Goal: Task Accomplishment & Management: Manage account settings

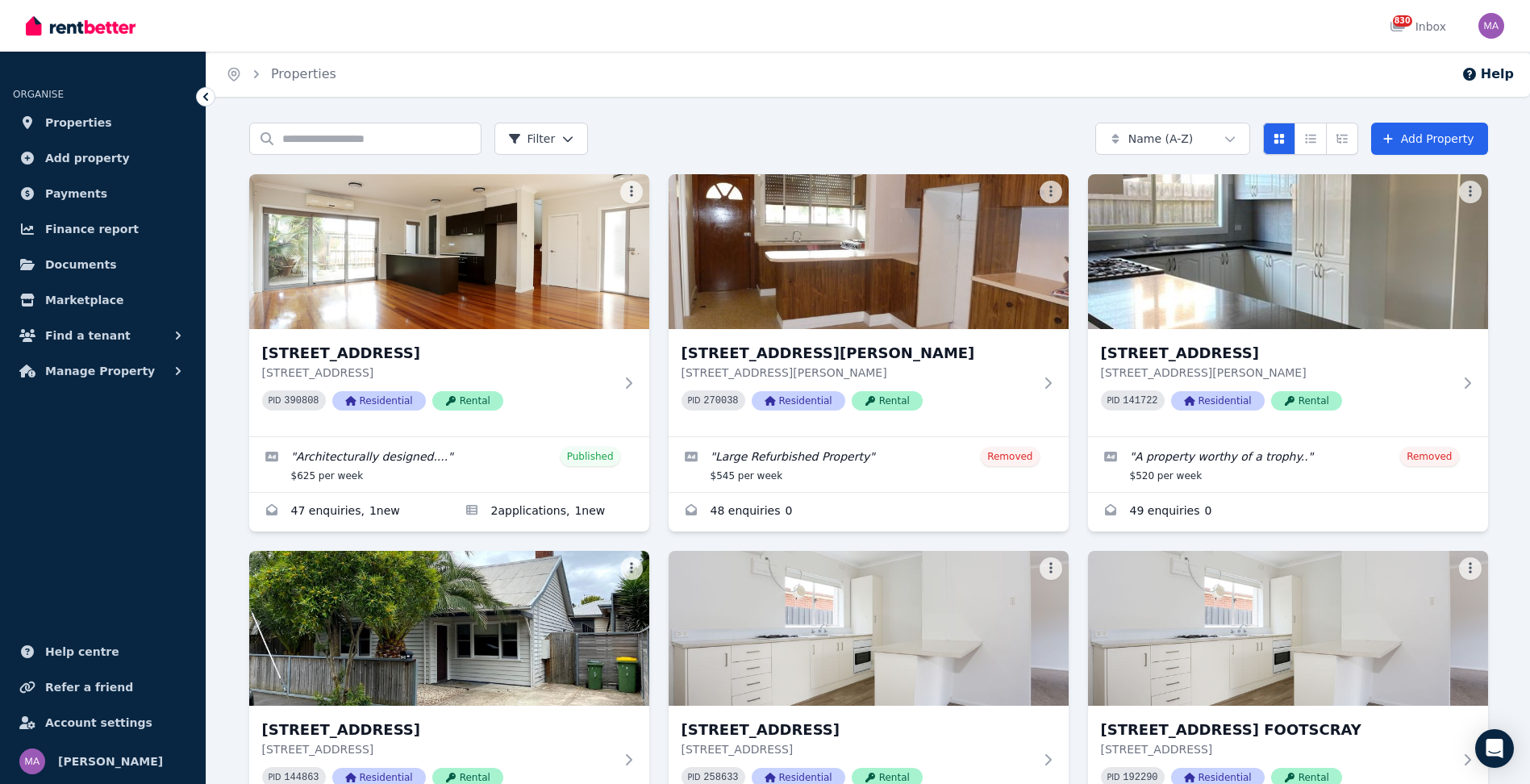
click at [554, 140] on html "Open main menu 830 Inbox Open user menu ORGANISE Properties Add property Paymen…" at bounding box center [765, 392] width 1530 height 784
click at [914, 110] on html "Open main menu 830 Inbox Open user menu ORGANISE Properties Add property Paymen…" at bounding box center [765, 392] width 1530 height 784
click at [1247, 140] on html "Open main menu 830 Inbox Open user menu ORGANISE Properties Add property Paymen…" at bounding box center [765, 392] width 1530 height 784
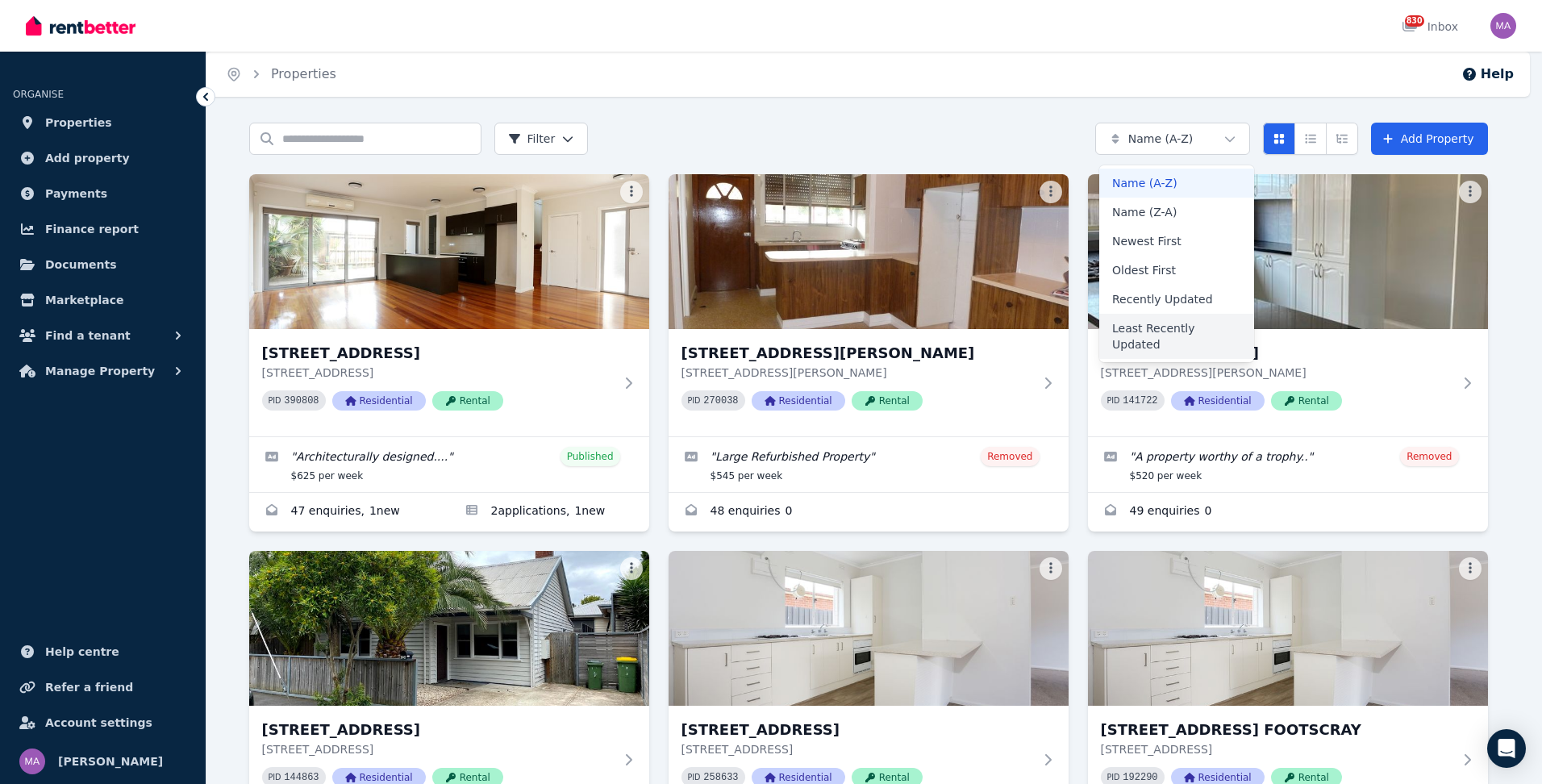
click at [1175, 326] on div "Least Recently Updated" at bounding box center [1177, 336] width 155 height 46
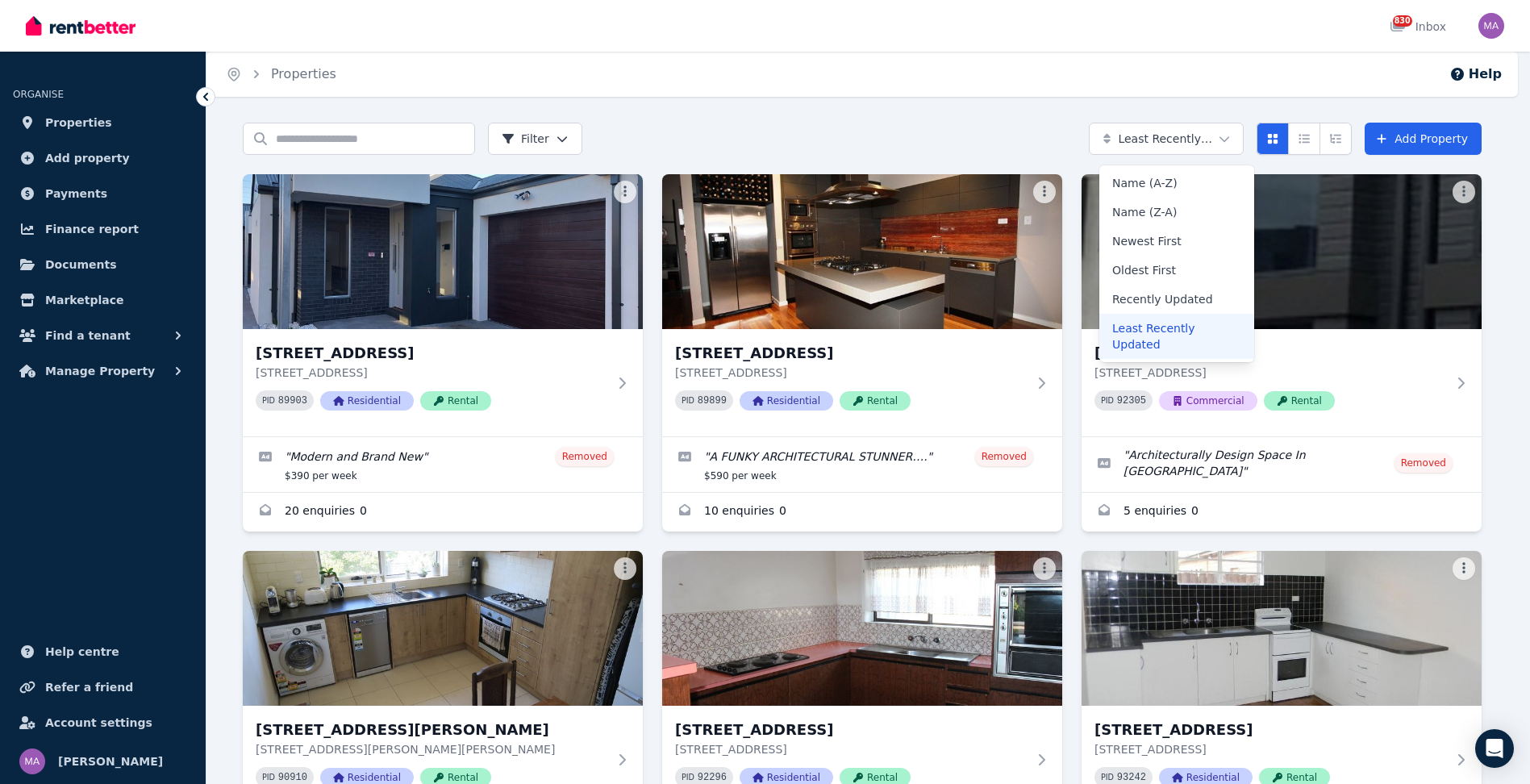
click at [1174, 141] on html "Open main menu 830 Inbox Open user menu ORGANISE Properties Add property Paymen…" at bounding box center [765, 392] width 1530 height 784
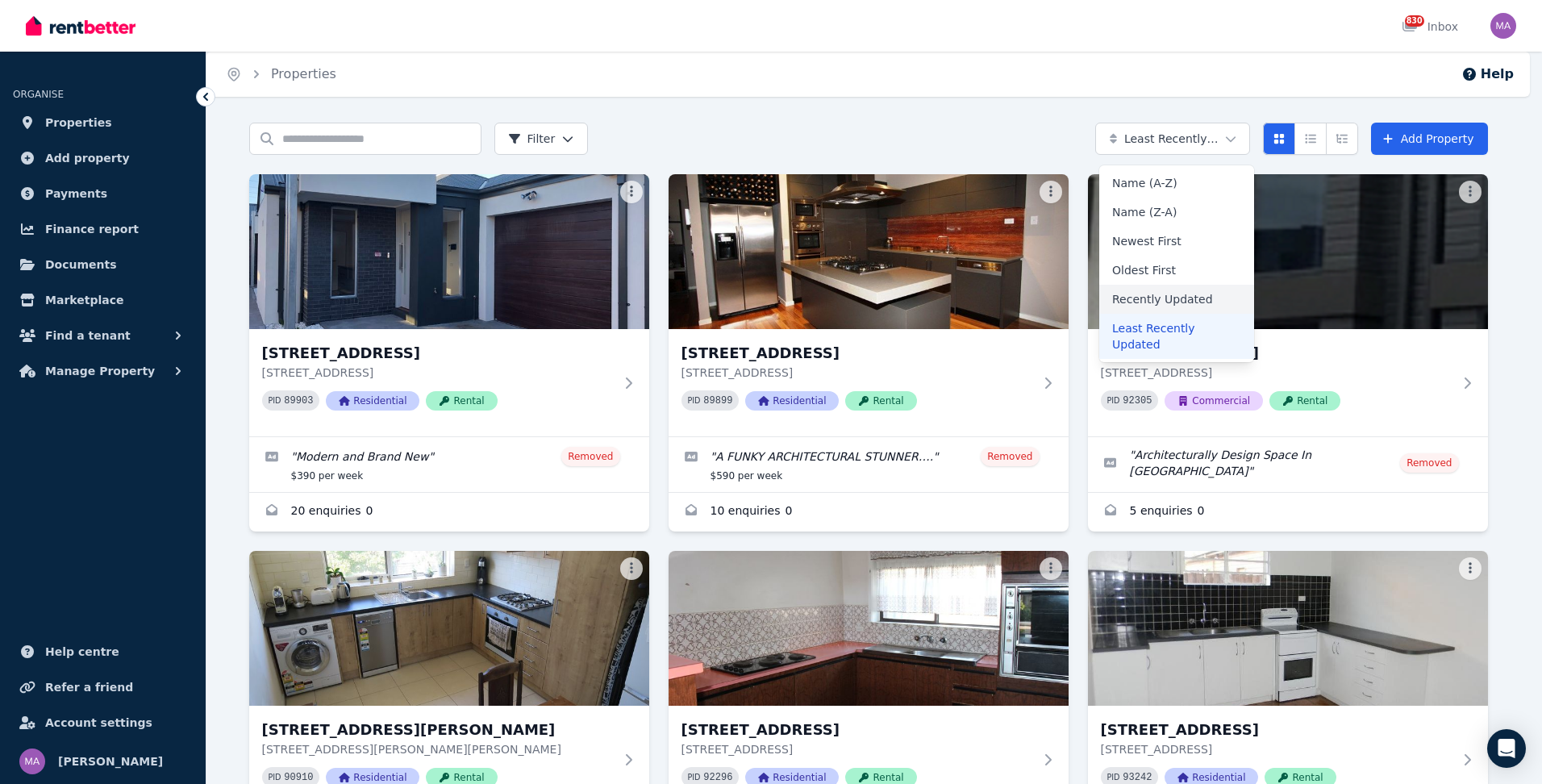
click at [1152, 295] on div "Recently Updated" at bounding box center [1177, 299] width 155 height 29
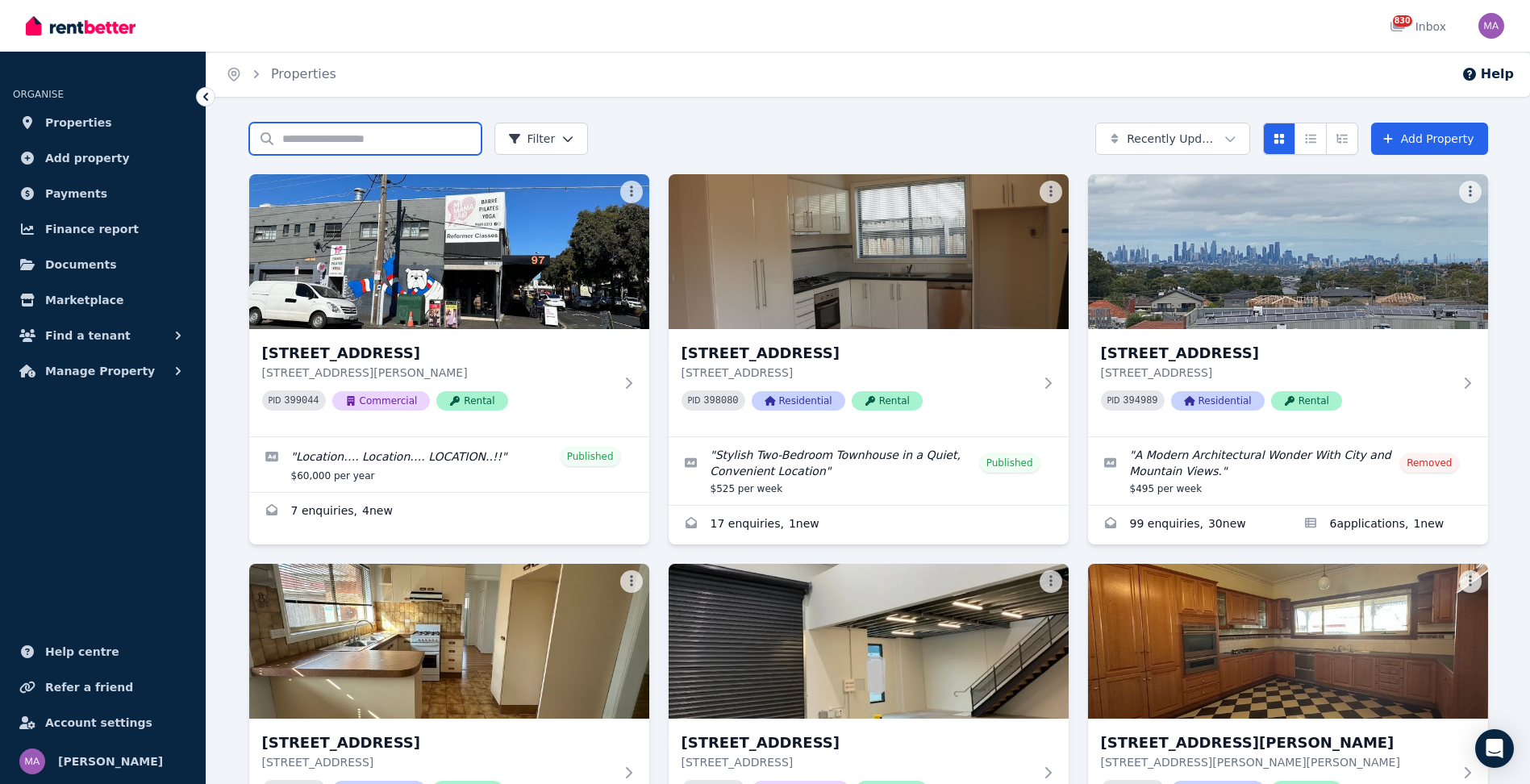
click at [333, 141] on input "Search properties" at bounding box center [365, 138] width 232 height 32
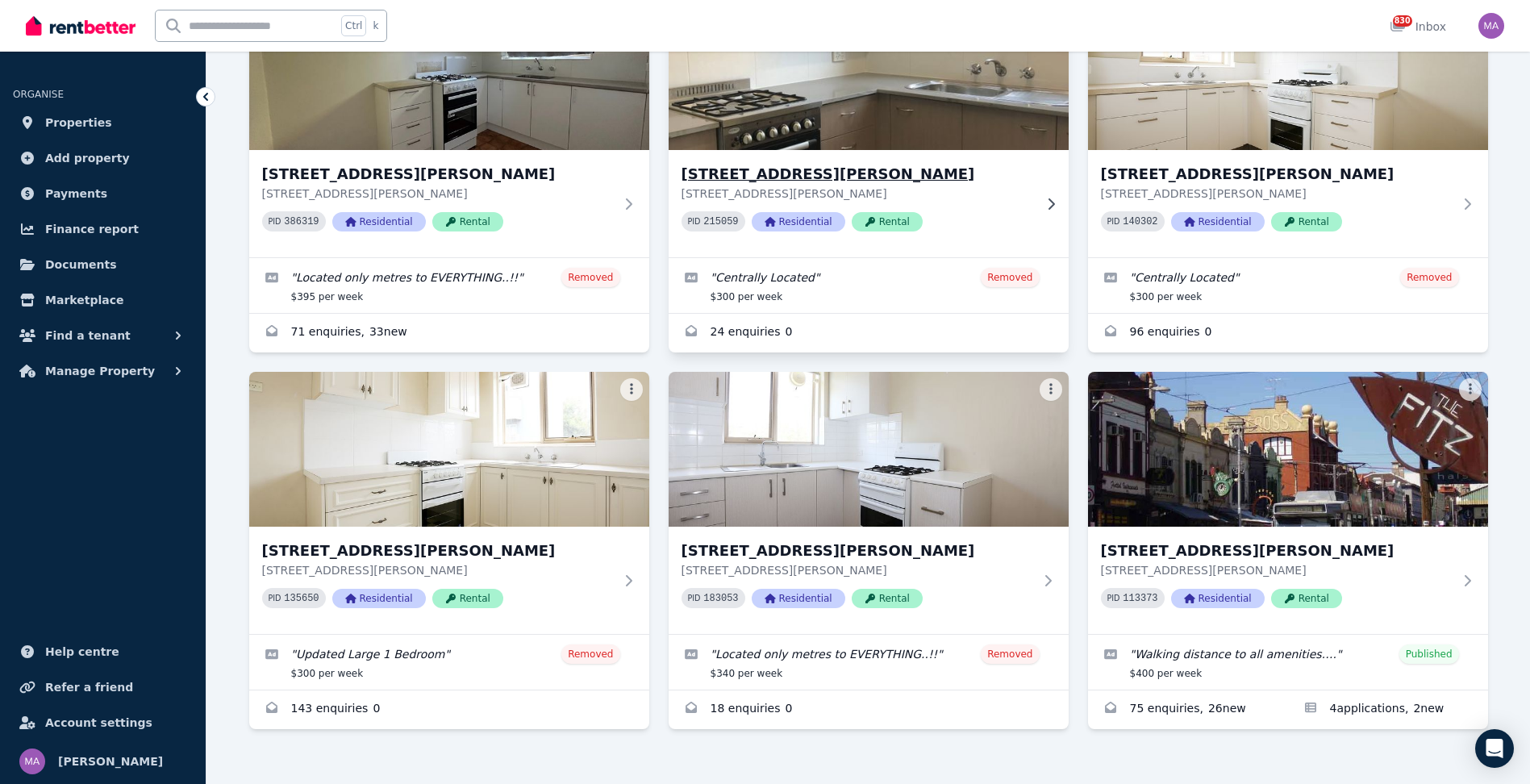
scroll to position [198, 0]
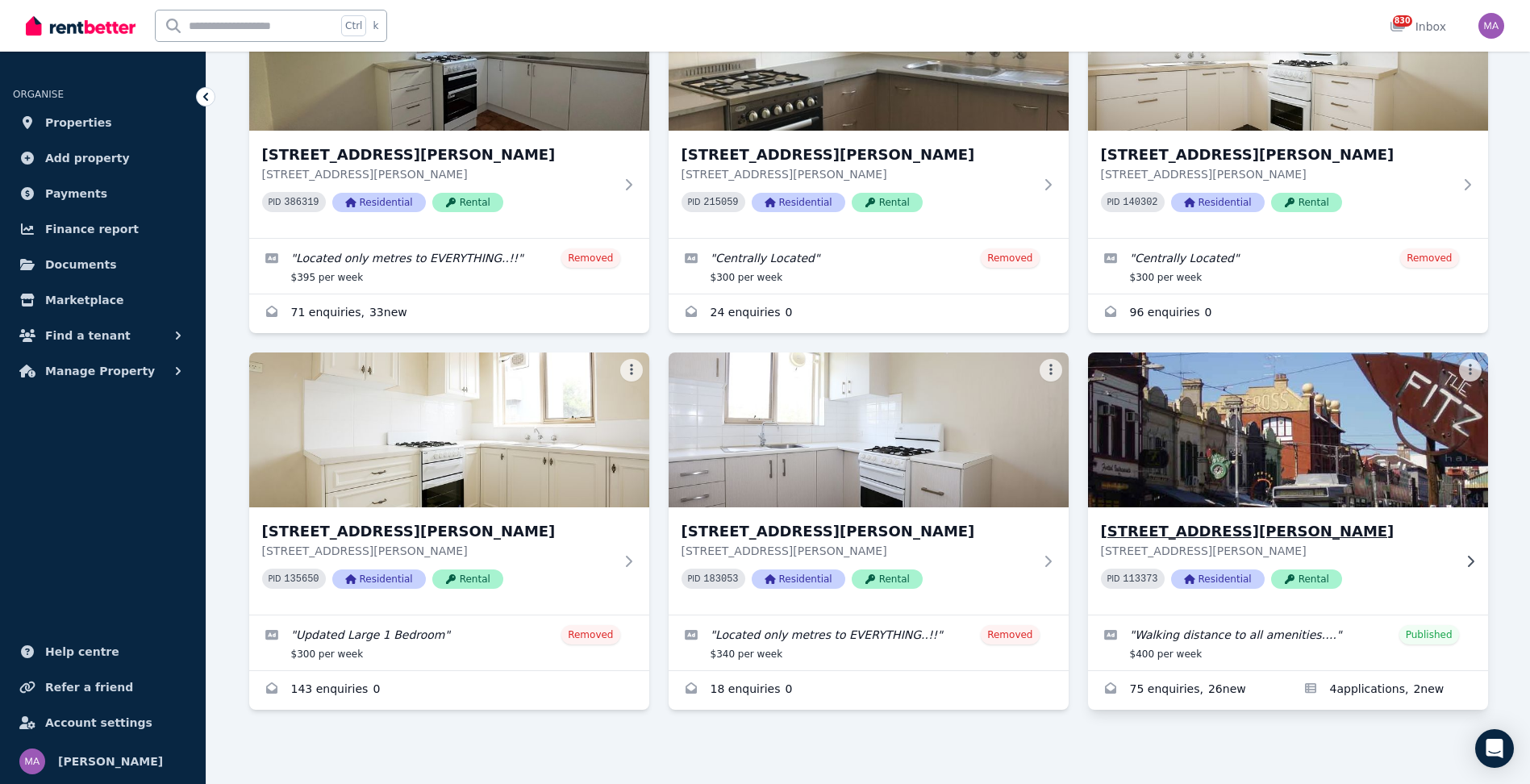
type input "****"
click at [1473, 558] on icon at bounding box center [1470, 561] width 17 height 13
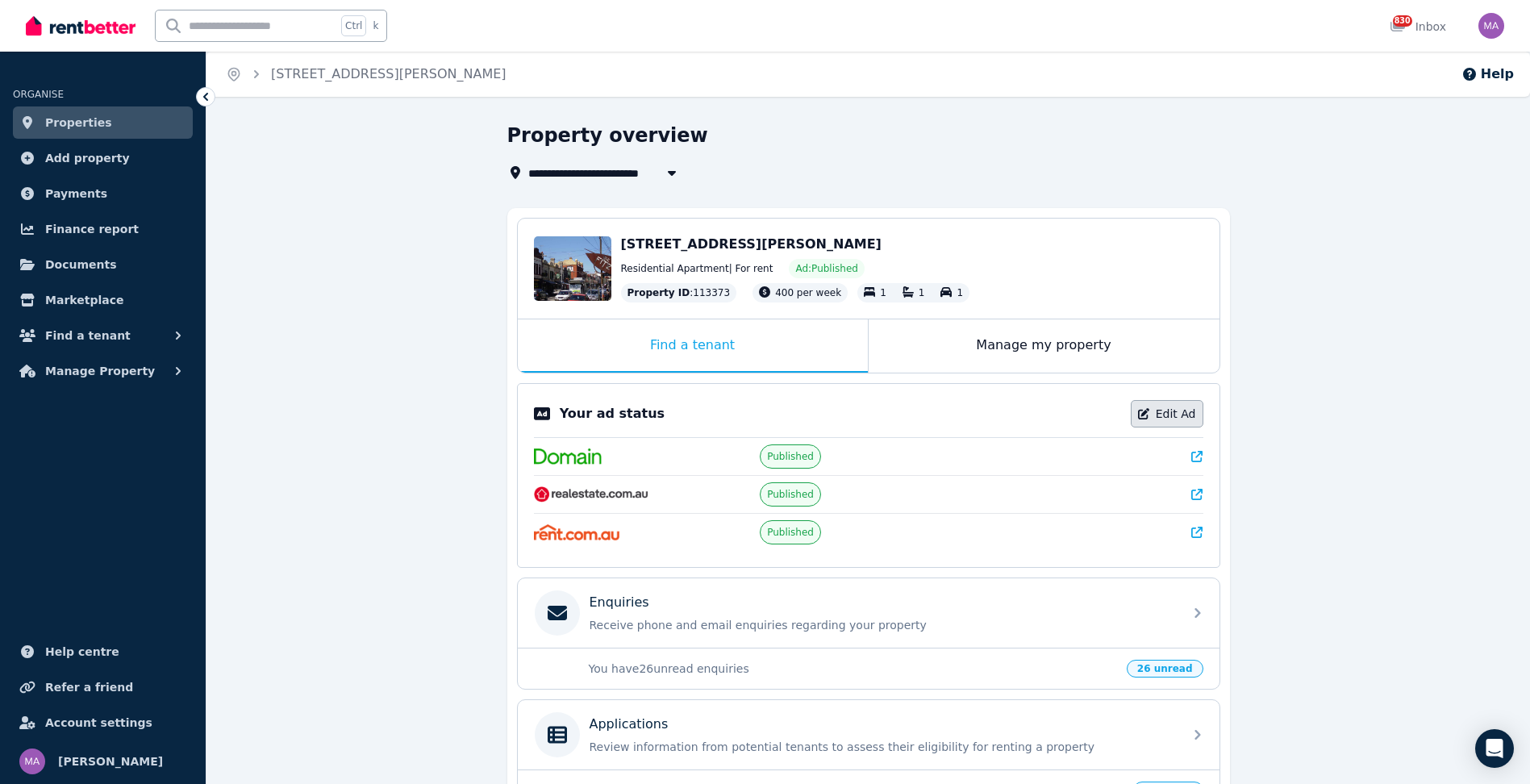
click at [1181, 415] on link "Edit Ad" at bounding box center [1167, 413] width 73 height 27
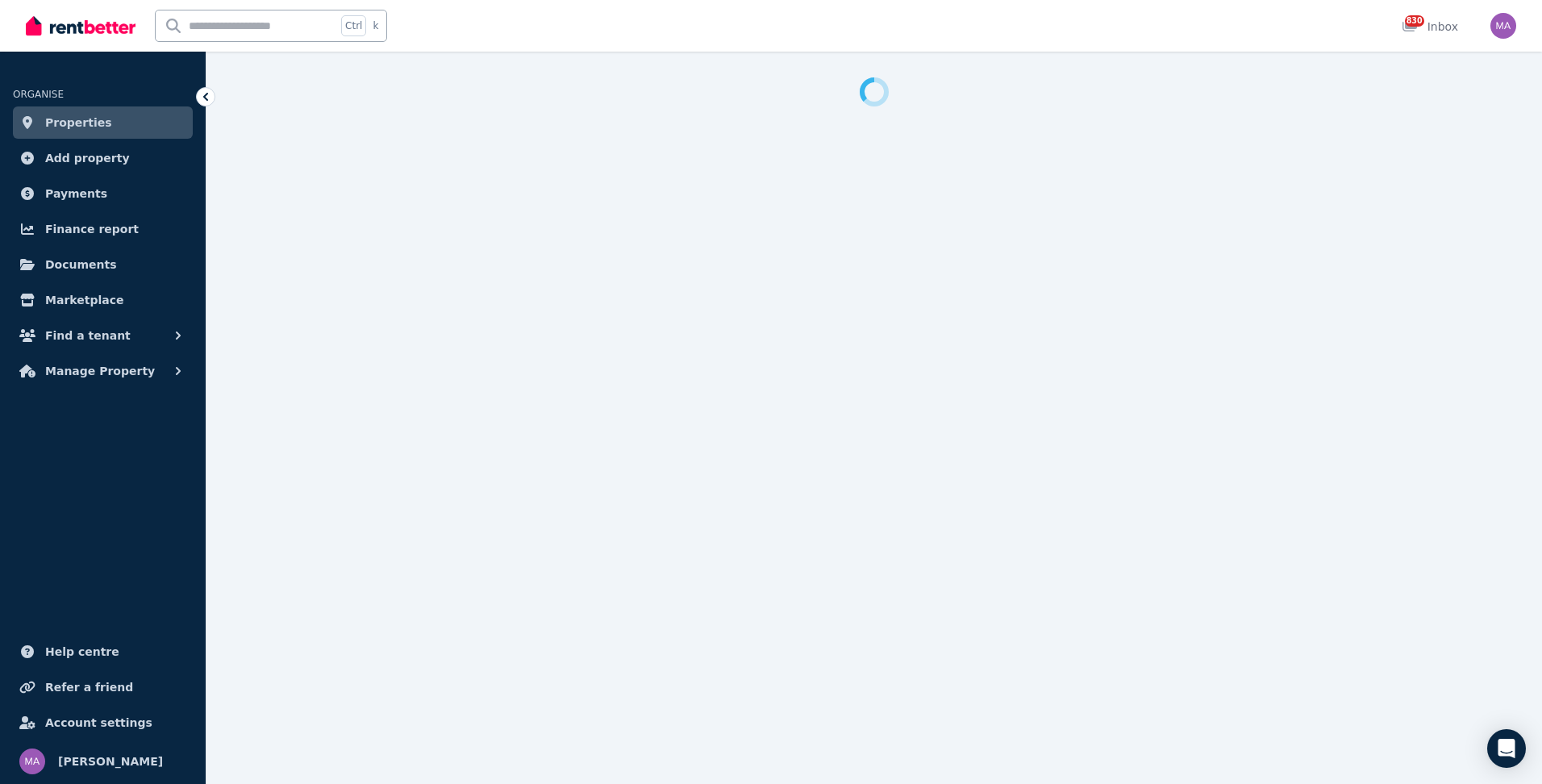
select select "**********"
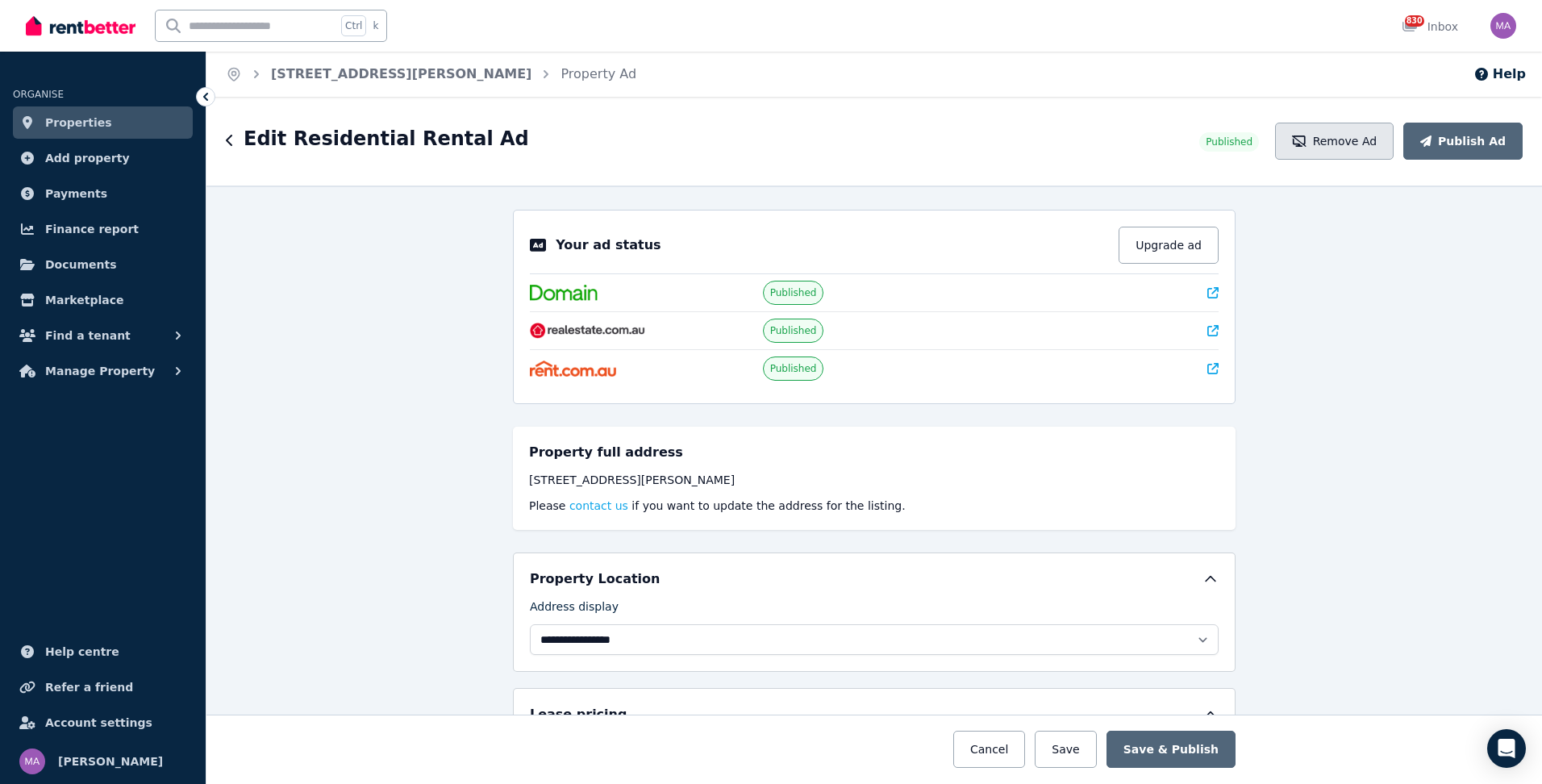
click at [1343, 149] on button "Remove Ad" at bounding box center [1334, 141] width 118 height 37
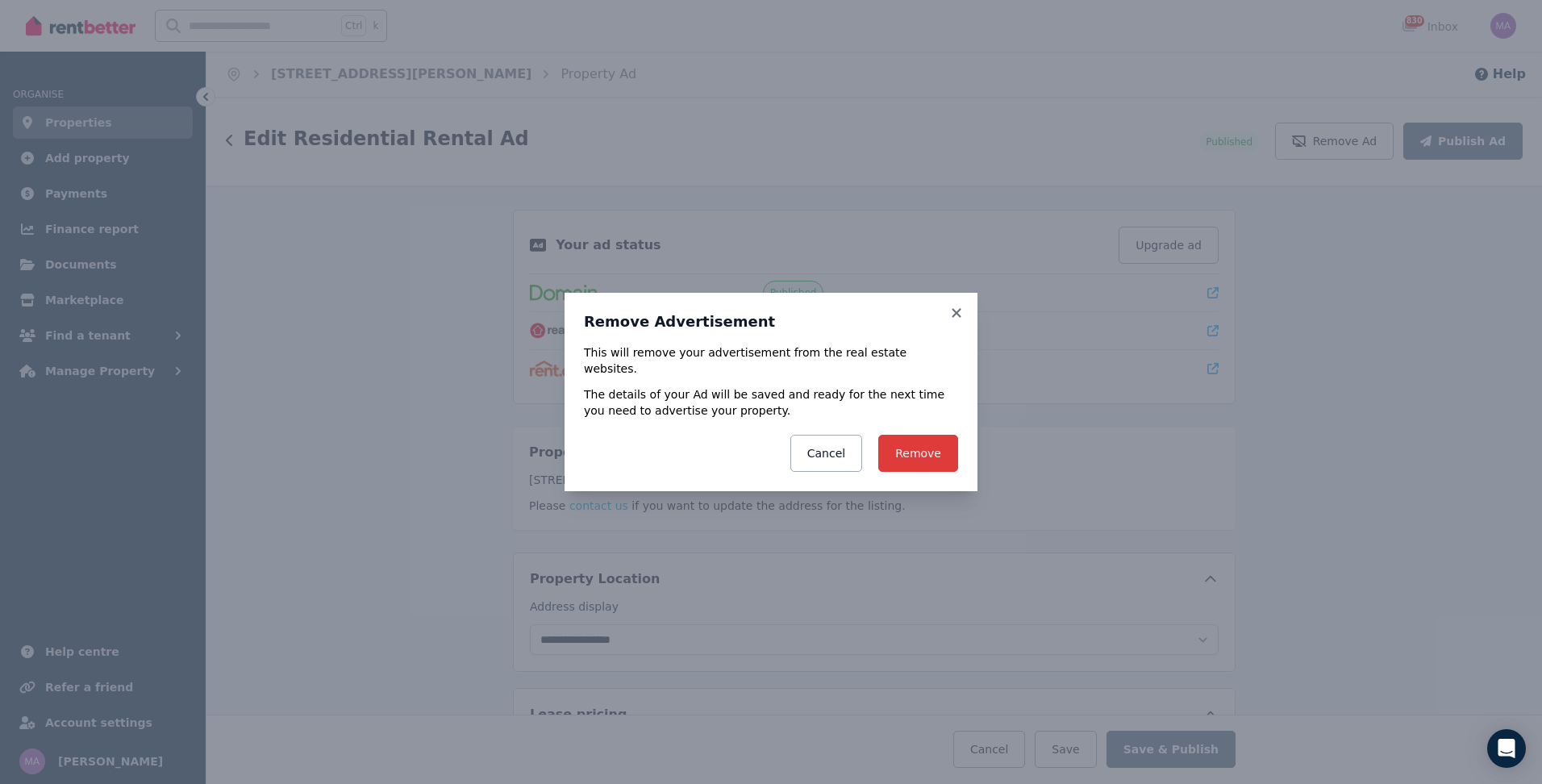
click at [946, 441] on button "Remove" at bounding box center [918, 453] width 80 height 37
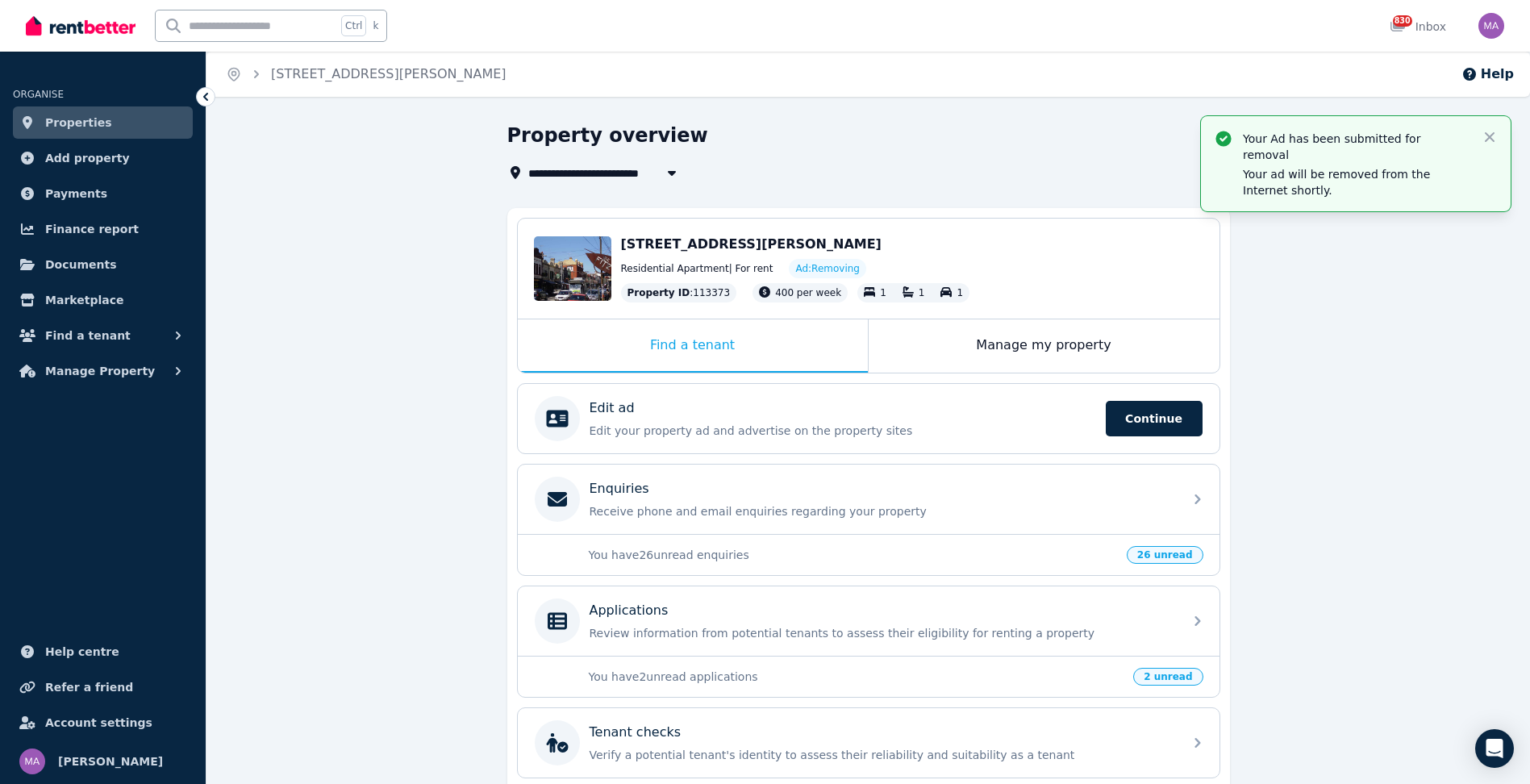
click at [78, 126] on span "Properties" at bounding box center [79, 122] width 67 height 19
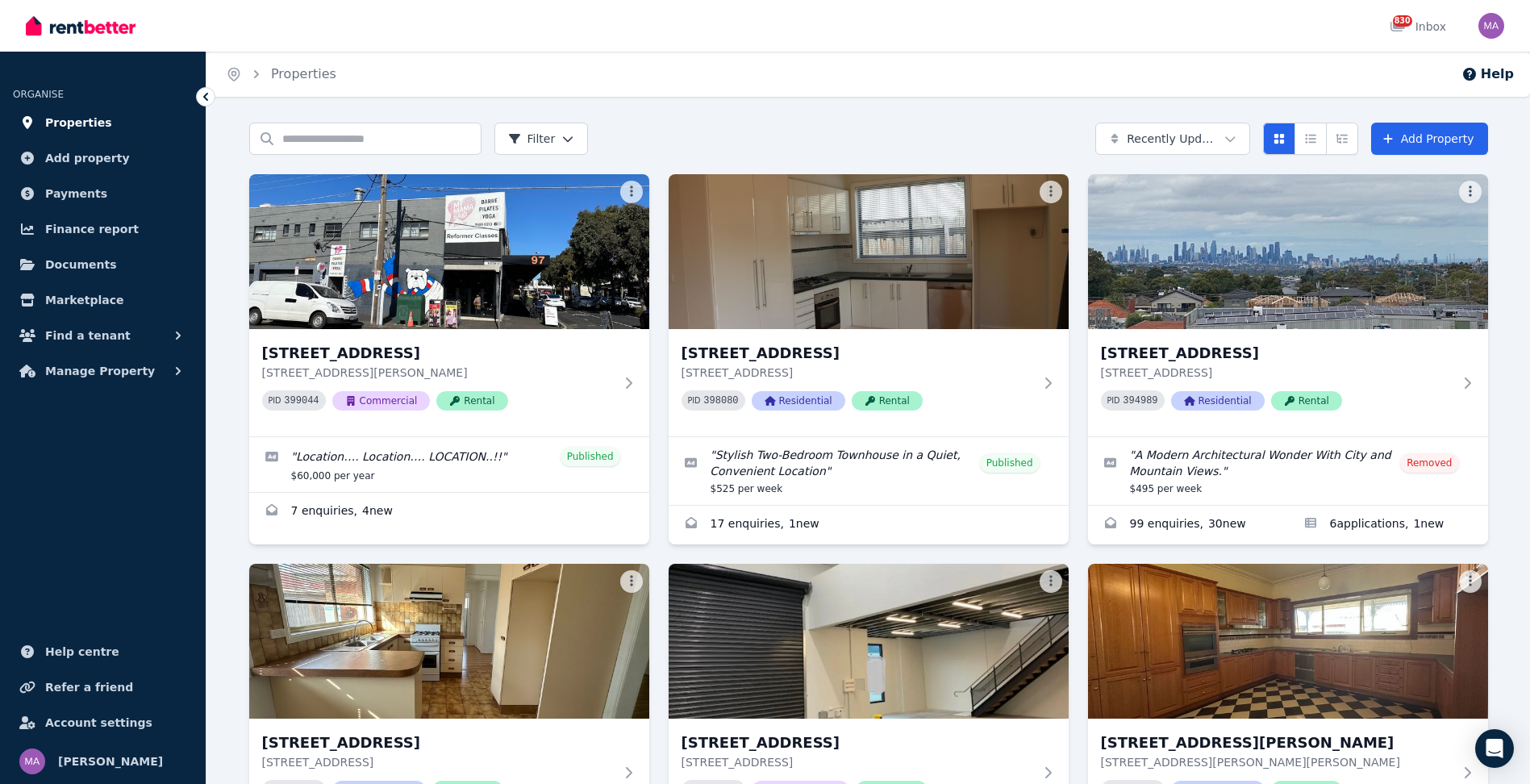
click at [80, 124] on span "Properties" at bounding box center [79, 122] width 67 height 19
click at [315, 514] on link "Enquiries for 67 Austin St, Seddon" at bounding box center [449, 512] width 400 height 39
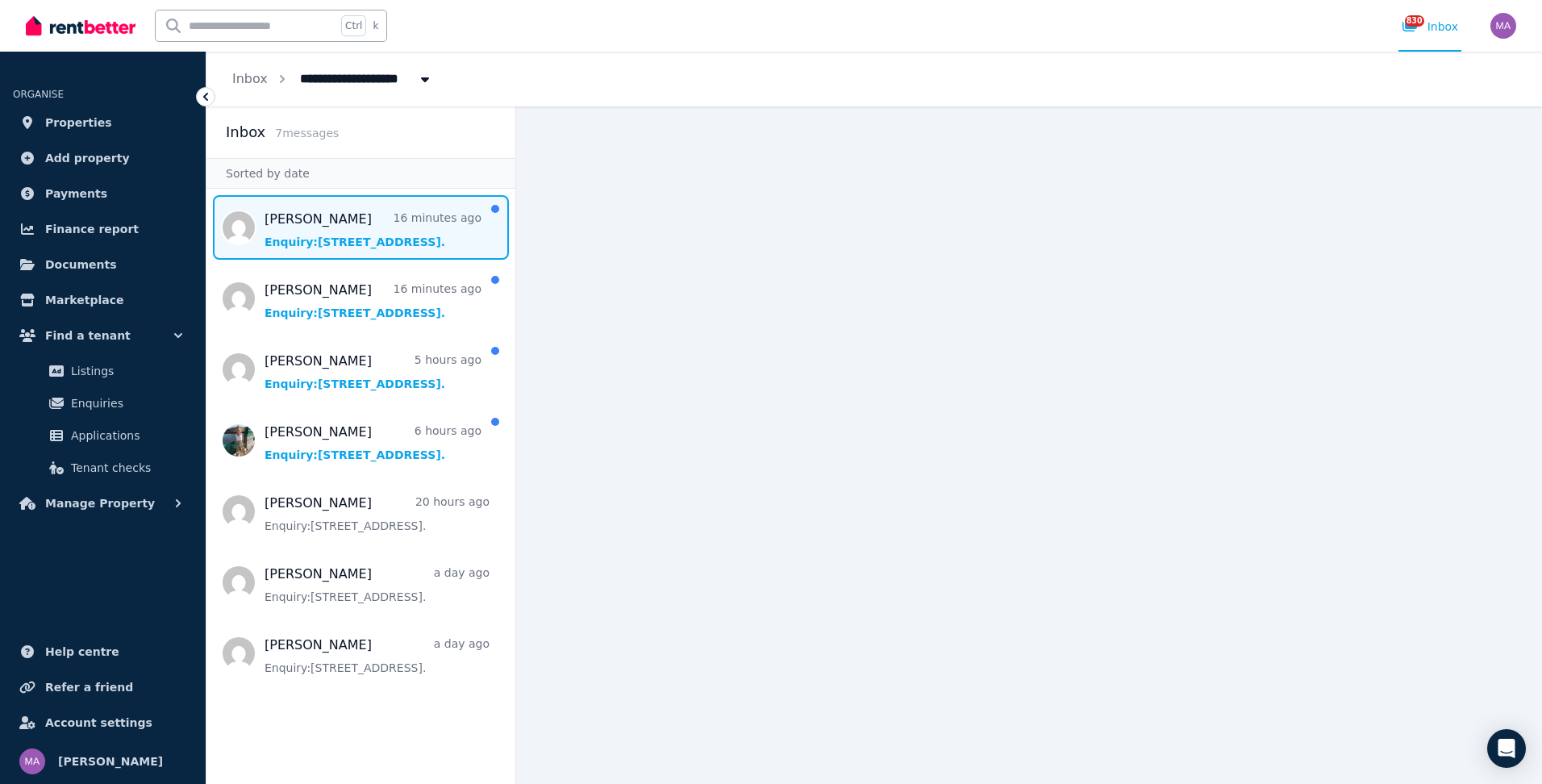
click at [333, 224] on span "Message list" at bounding box center [361, 227] width 309 height 64
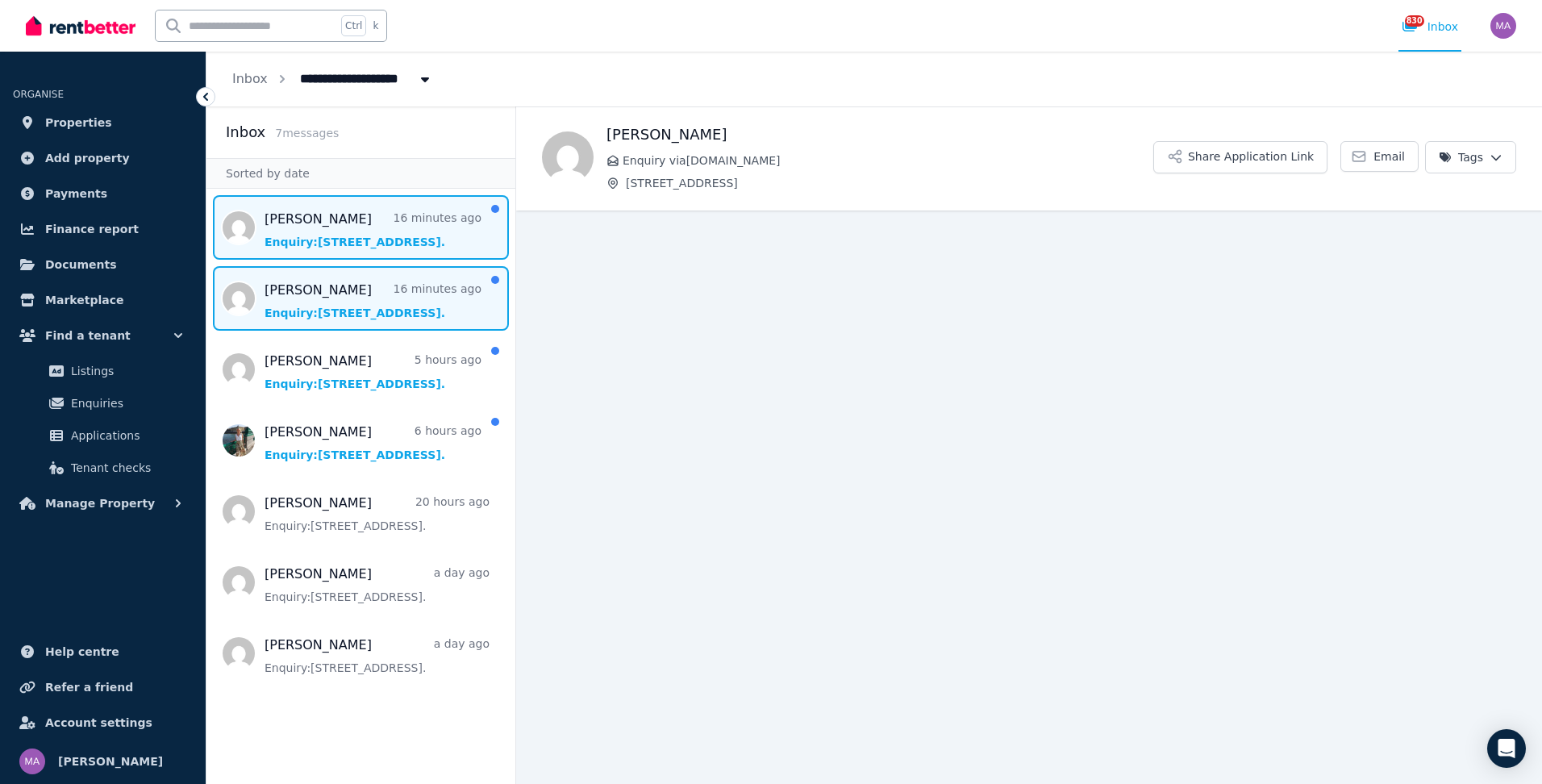
click at [335, 307] on span "Message list" at bounding box center [361, 298] width 309 height 64
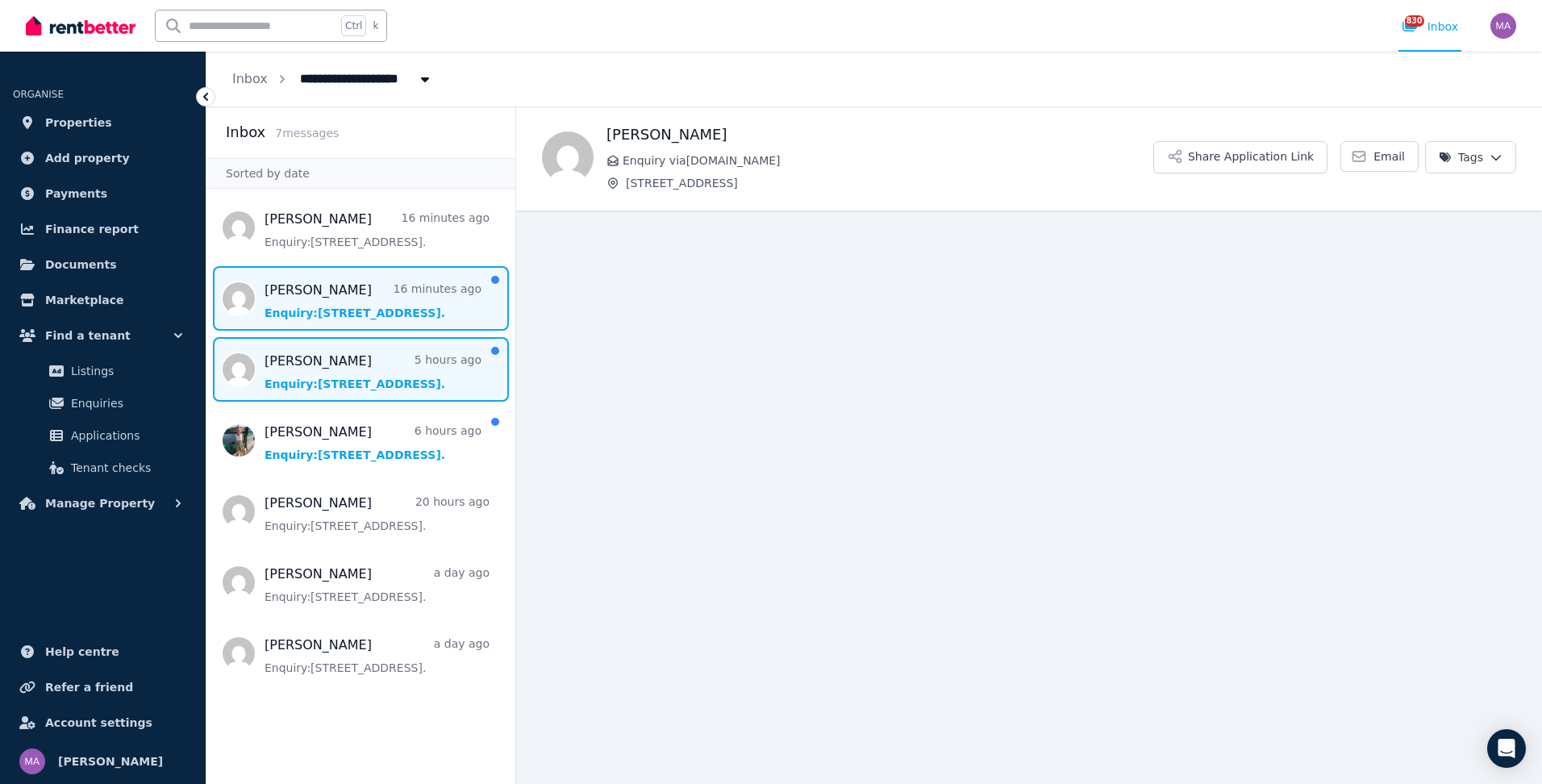
click at [325, 375] on span "Message list" at bounding box center [361, 369] width 309 height 64
click at [327, 317] on span "Message list" at bounding box center [361, 298] width 309 height 64
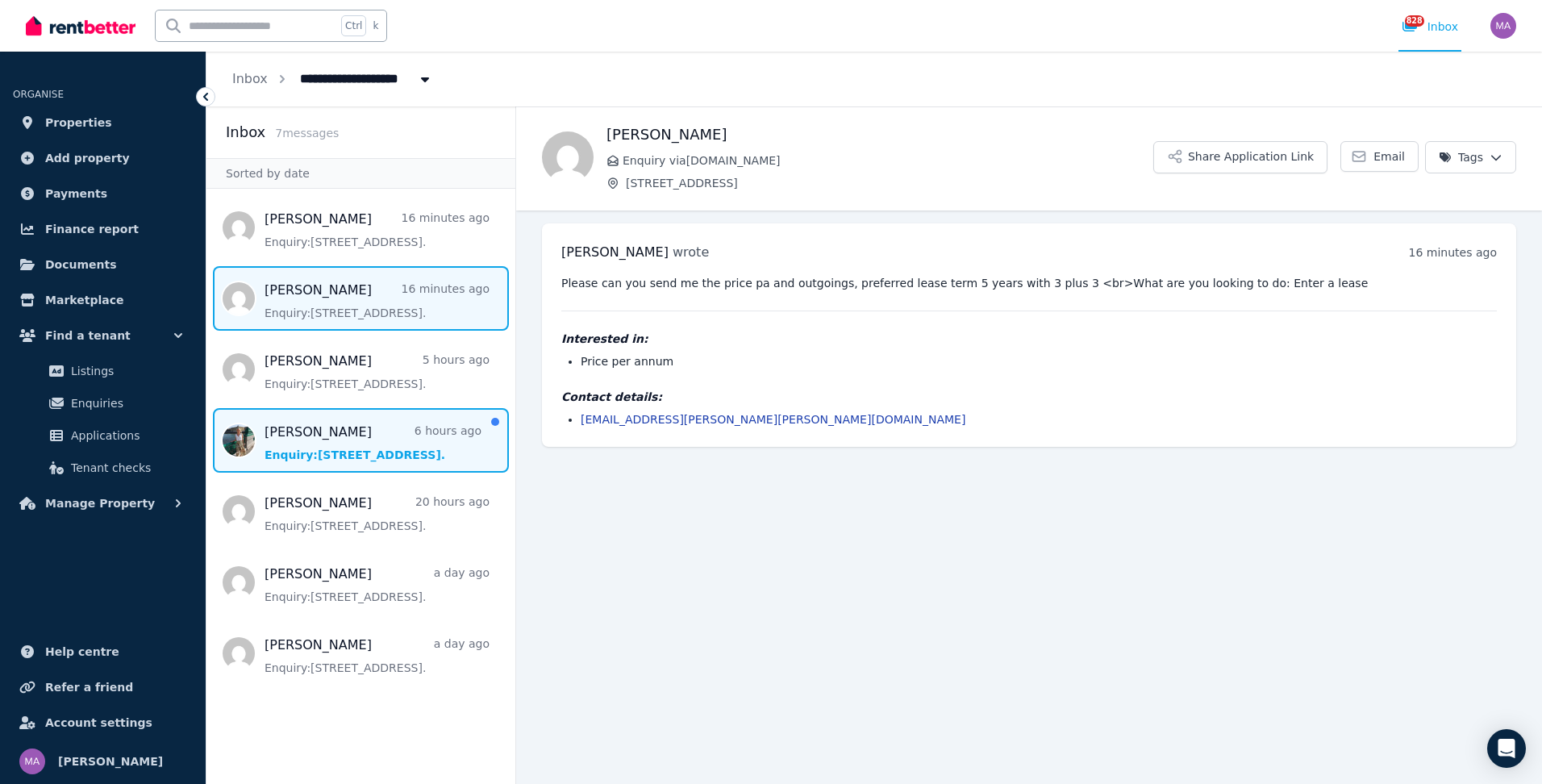
click at [334, 451] on span "Message list" at bounding box center [361, 440] width 309 height 64
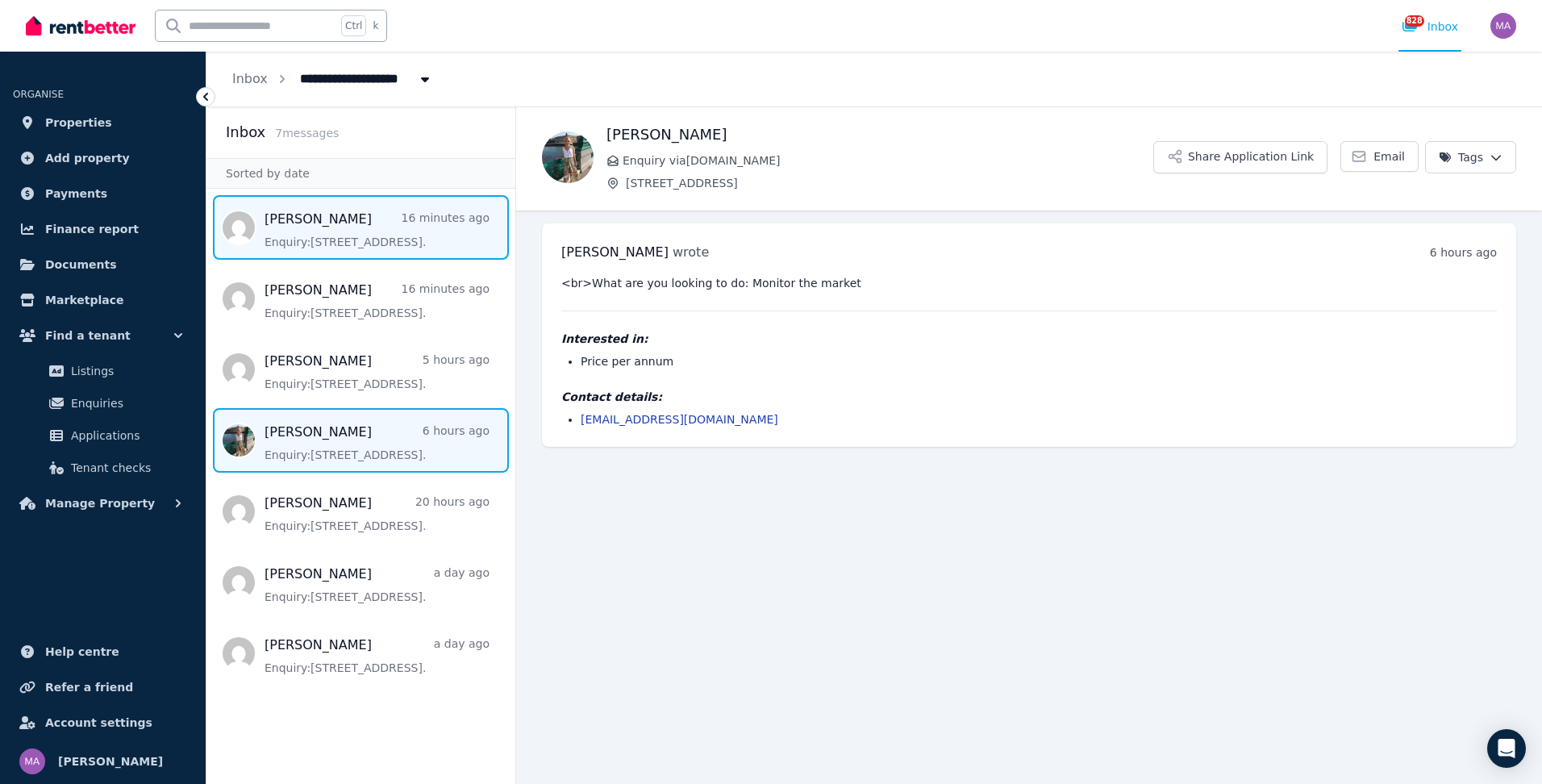
click at [327, 223] on span "Message list" at bounding box center [361, 227] width 309 height 64
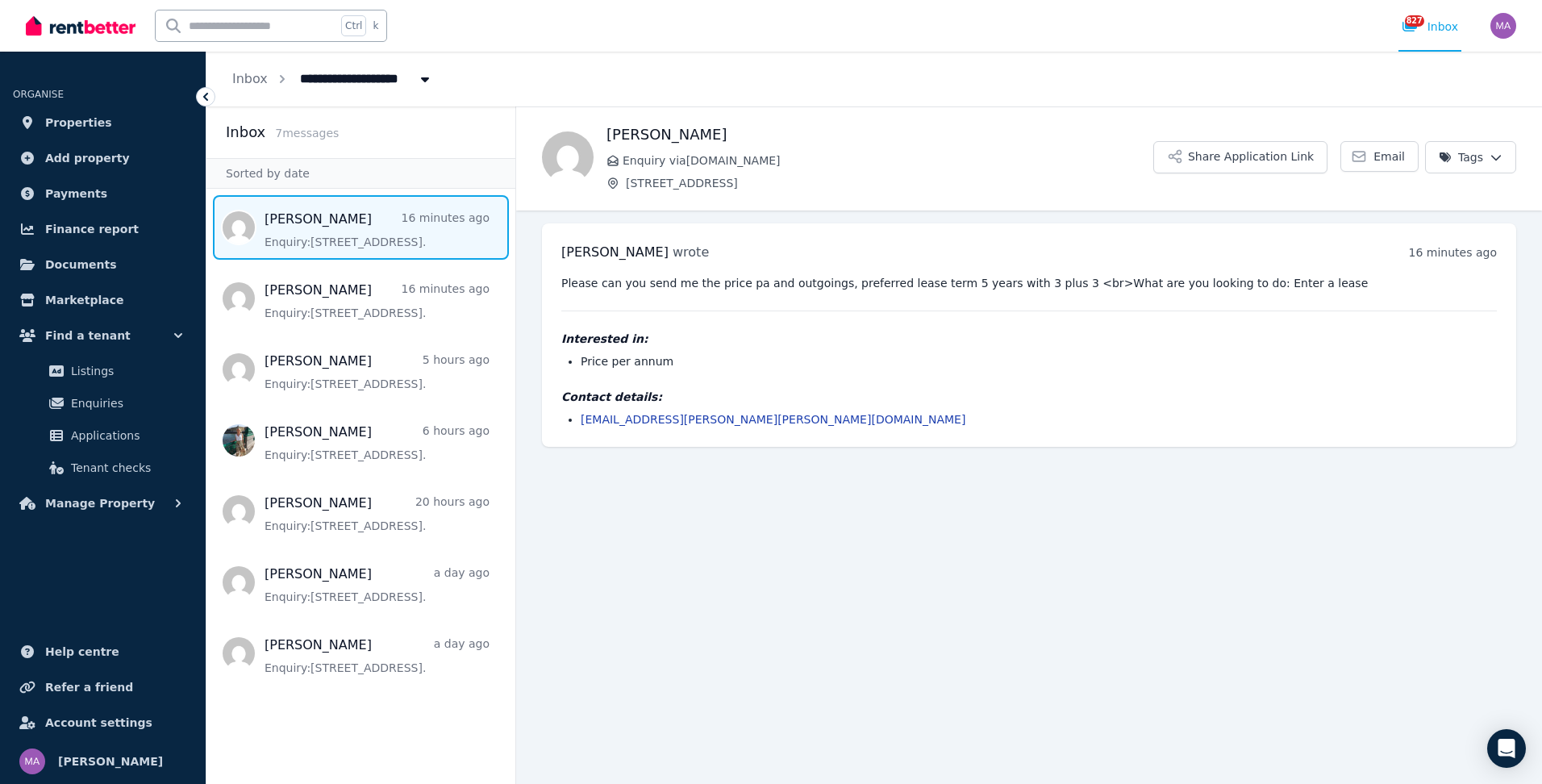
click at [88, 36] on img at bounding box center [81, 25] width 110 height 24
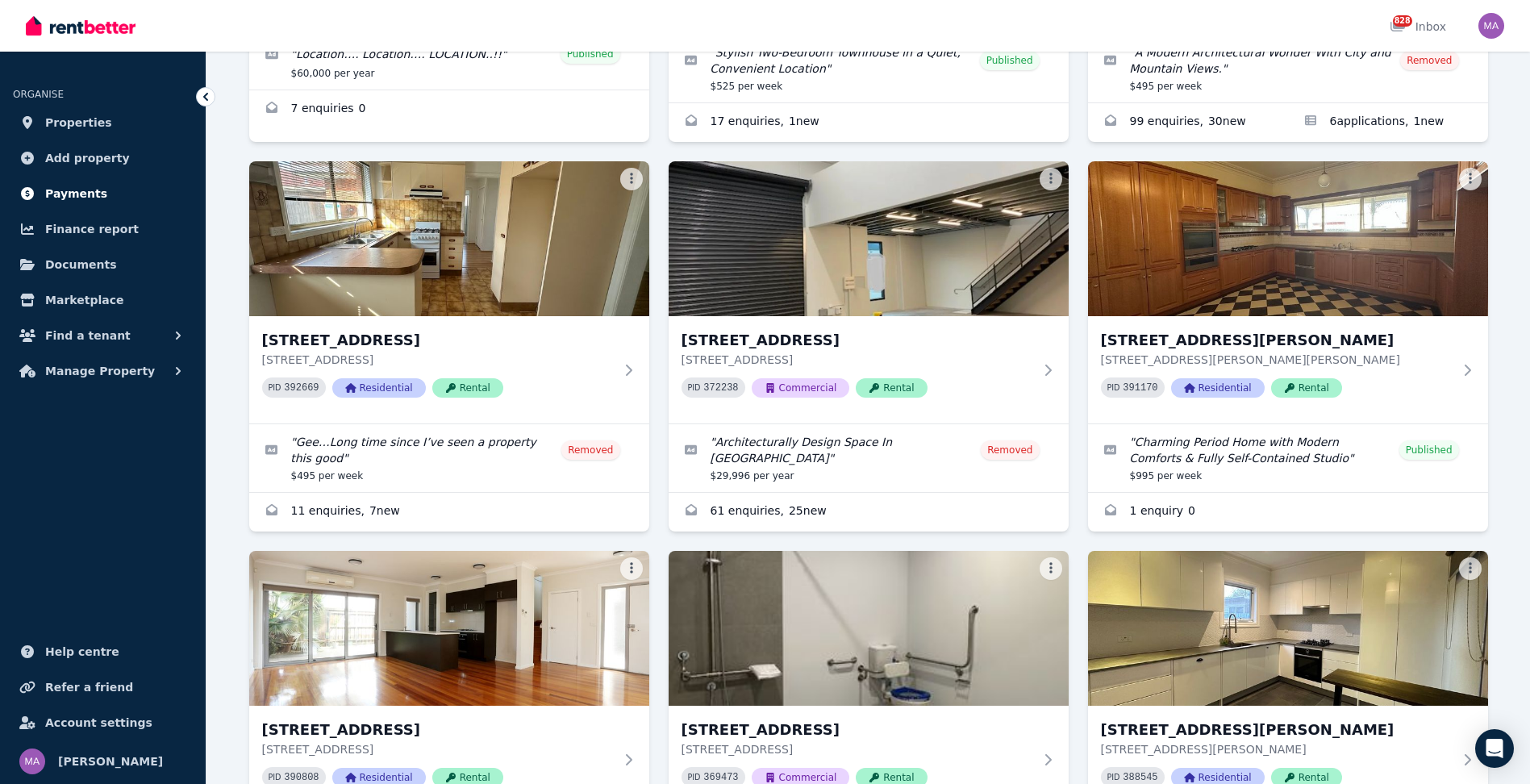
scroll to position [565, 0]
